Goal: Information Seeking & Learning: Learn about a topic

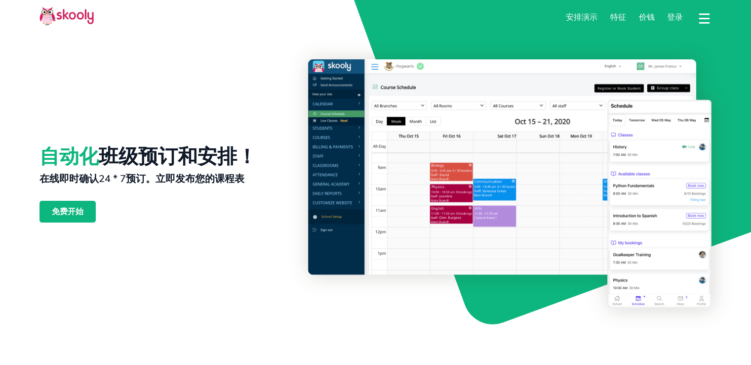
select select "zh"
select select "1"
select select "[GEOGRAPHIC_DATA]"
select select "America/New_York"
drag, startPoint x: 250, startPoint y: 153, endPoint x: 251, endPoint y: 158, distance: 5.6
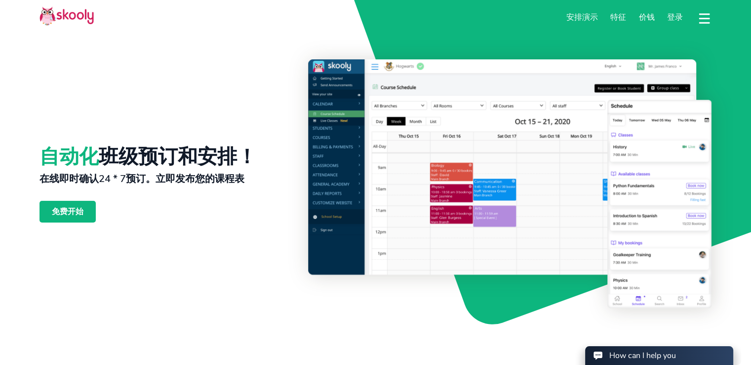
click at [251, 158] on h1 "自动化 班级预订和安排！" at bounding box center [148, 157] width 217 height 24
drag, startPoint x: 252, startPoint y: 177, endPoint x: 99, endPoint y: 175, distance: 153.6
click at [115, 174] on div "自动化 班级预订和安排！ 在线即时确认24 * 7预订。立即发布您的课程表 免费开始" at bounding box center [174, 183] width 269 height 248
click at [79, 176] on h2 "在线即时确认24 * 7预订。立即发布您的课程表" at bounding box center [142, 178] width 205 height 12
drag, startPoint x: 59, startPoint y: 175, endPoint x: 216, endPoint y: 178, distance: 157.1
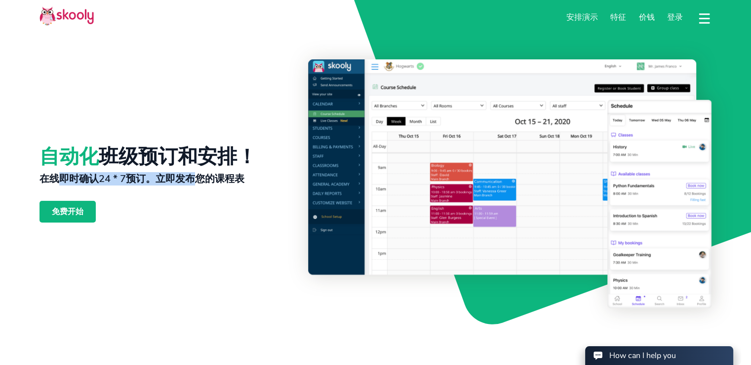
click at [203, 178] on h2 "在线即时确认24 * 7预订。立即发布您的课程表" at bounding box center [142, 178] width 205 height 12
click at [216, 178] on h2 "在线即时确认24 * 7预订。立即发布您的课程表" at bounding box center [142, 178] width 205 height 12
drag, startPoint x: 245, startPoint y: 178, endPoint x: 144, endPoint y: 177, distance: 101.8
click at [158, 177] on div "自动化 班级预订和安排！ 在线即时确认24 * 7预订。立即发布您的课程表 免费开始" at bounding box center [174, 183] width 269 height 248
click at [136, 175] on h2 "在线即时确认24 * 7预订。立即发布您的课程表" at bounding box center [142, 178] width 205 height 12
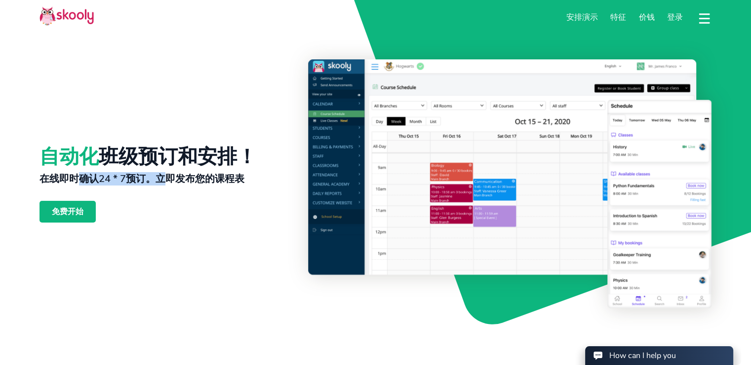
drag, startPoint x: 83, startPoint y: 180, endPoint x: 204, endPoint y: 178, distance: 121.0
click at [199, 178] on h2 "在线即时确认24 * 7预订。立即发布您的课程表" at bounding box center [142, 178] width 205 height 12
click at [204, 178] on h2 "在线即时确认24 * 7预订。立即发布您的课程表" at bounding box center [142, 178] width 205 height 12
drag, startPoint x: 230, startPoint y: 180, endPoint x: 203, endPoint y: 155, distance: 37.0
click at [203, 155] on div "自动化 班级预订和安排！ 在线即时确认24 * 7预订。立即发布您的课程表 免费开始" at bounding box center [174, 183] width 269 height 248
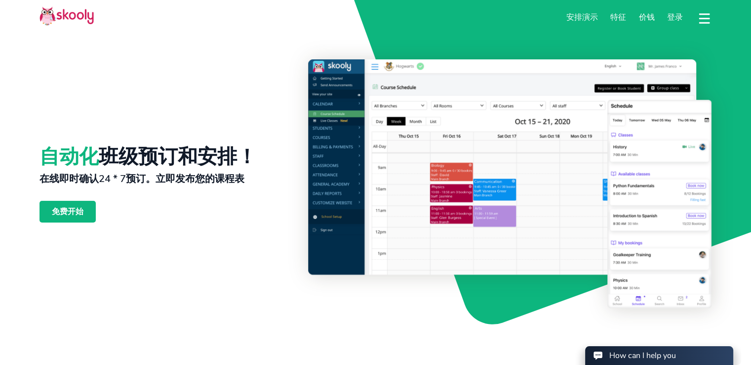
click at [187, 154] on h1 "自动化 班级预订和安排！" at bounding box center [148, 157] width 217 height 24
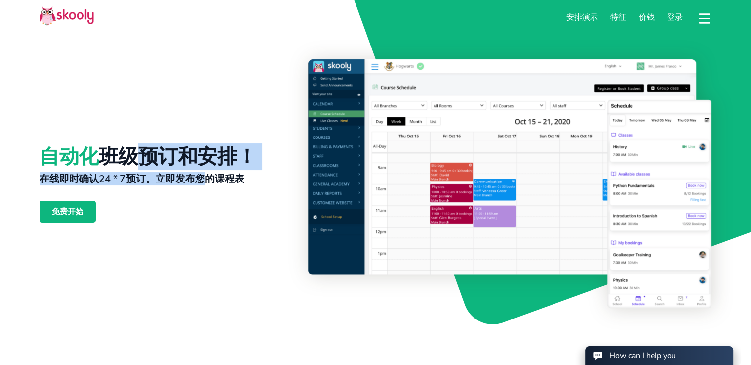
drag, startPoint x: 137, startPoint y: 154, endPoint x: 224, endPoint y: 178, distance: 90.7
click at [218, 181] on div "自动化 班级预订和安排！ 在线即时确认24 * 7预订。立即发布您的课程表 免费开始" at bounding box center [174, 183] width 269 height 248
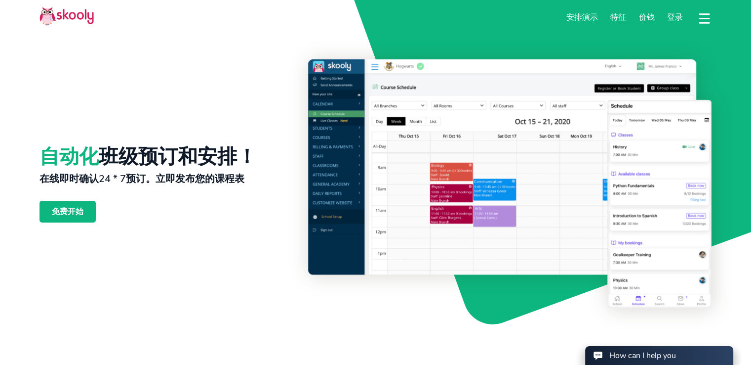
click at [224, 178] on h2 "在线即时确认24 * 7预订。立即发布您的课程表" at bounding box center [142, 178] width 205 height 12
click at [241, 178] on h2 "在线即时确认24 * 7预订。立即发布您的课程表" at bounding box center [142, 178] width 205 height 12
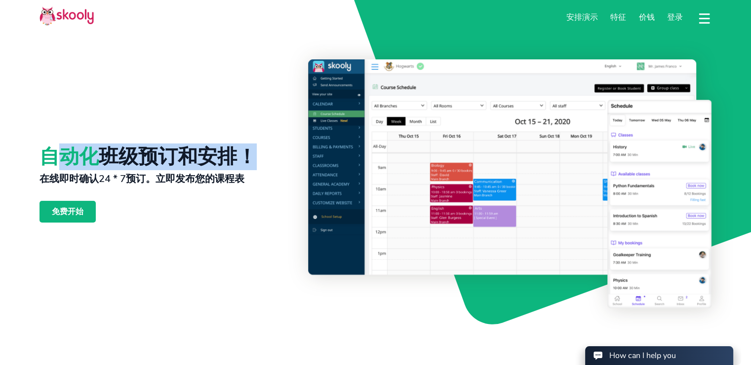
drag, startPoint x: 257, startPoint y: 179, endPoint x: 53, endPoint y: 155, distance: 204.9
click at [53, 155] on div "自动化 班级预订和安排！ 在线即时确认24 * 7预订。立即发布您的课程表 免费开始" at bounding box center [174, 183] width 269 height 248
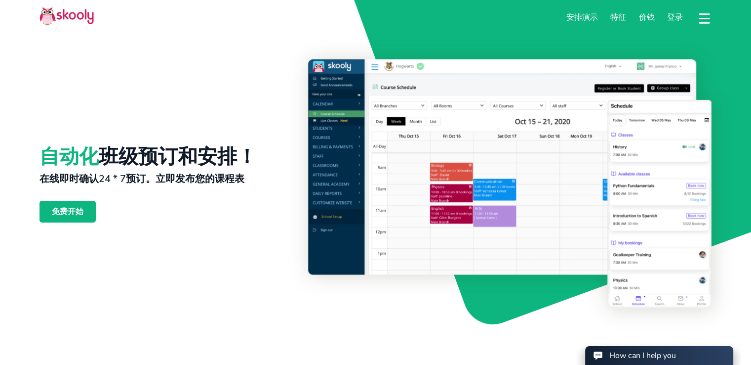
click at [49, 155] on span "自动化" at bounding box center [69, 156] width 59 height 27
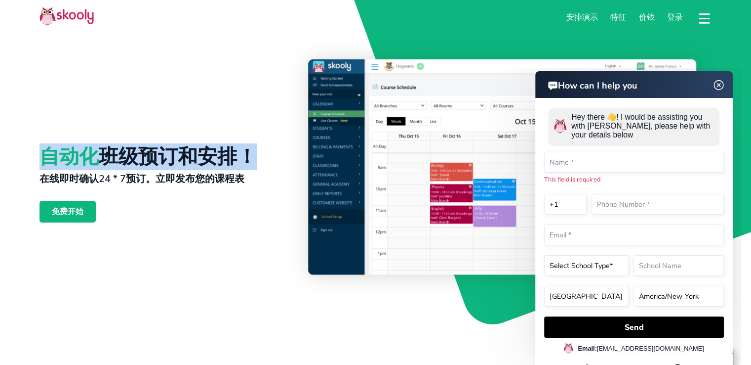
drag, startPoint x: 43, startPoint y: 154, endPoint x: 250, endPoint y: 156, distance: 207.0
click at [250, 156] on h1 "自动化 班级预订和安排！" at bounding box center [148, 157] width 217 height 24
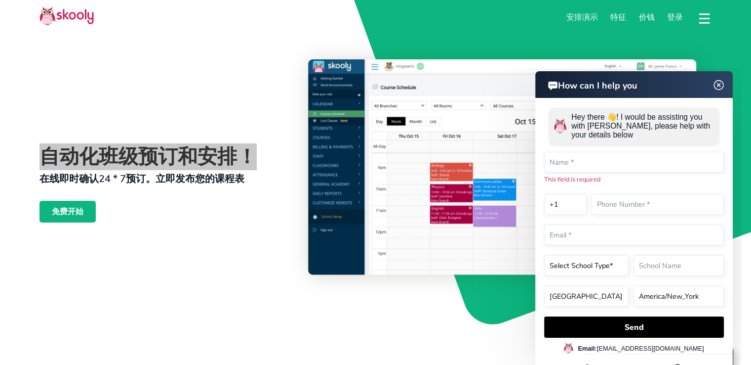
click at [720, 85] on img at bounding box center [719, 85] width 19 height 12
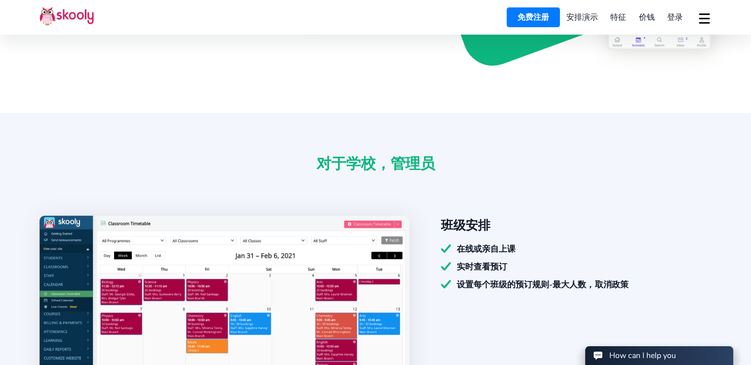
scroll to position [346, 0]
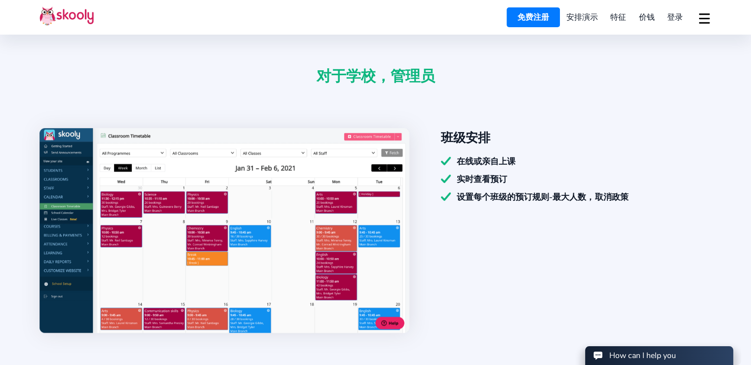
click at [644, 18] on span "价钱" at bounding box center [647, 17] width 16 height 11
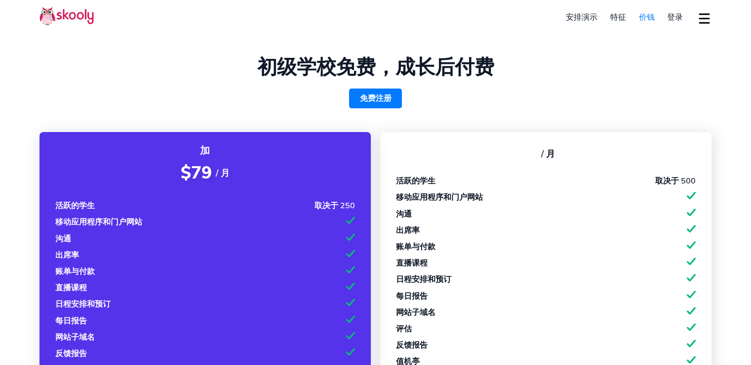
select select "zh"
select select "1"
select select "[GEOGRAPHIC_DATA]"
select select "America/New_York"
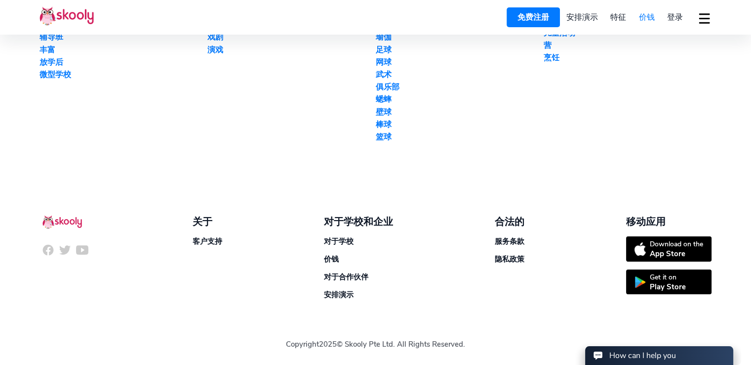
scroll to position [1286, 0]
